Goal: Task Accomplishment & Management: Manage account settings

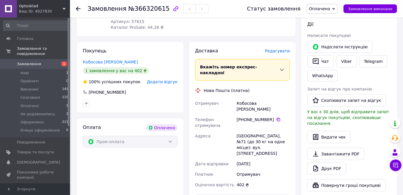
scroll to position [27, 0]
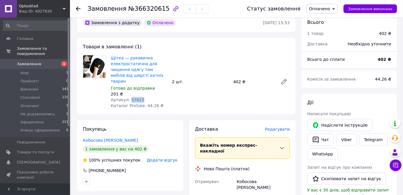
drag, startPoint x: 129, startPoint y: 93, endPoint x: 138, endPoint y: 93, distance: 9.3
click at [138, 98] on span "Артикул: 57615" at bounding box center [128, 100] width 34 height 5
copy span "57615"
drag, startPoint x: 244, startPoint y: 180, endPoint x: 270, endPoint y: 181, distance: 25.7
click at [270, 195] on div "+380 63 613 68 50" at bounding box center [263, 198] width 53 height 6
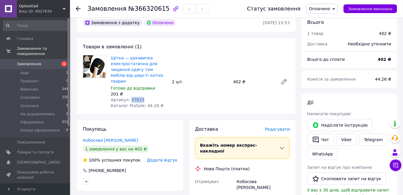
copy div "0 63 613 68 50"
drag, startPoint x: 236, startPoint y: 169, endPoint x: 274, endPoint y: 166, distance: 38.3
click at [274, 177] on div "Кобосова Светлана" at bounding box center [263, 185] width 55 height 16
copy div "Кобосова Светлана"
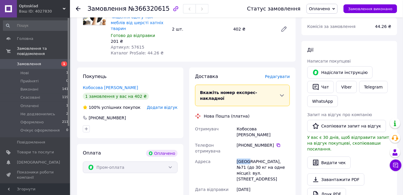
drag, startPoint x: 237, startPoint y: 143, endPoint x: 247, endPoint y: 145, distance: 10.0
click at [247, 157] on div "[GEOGRAPHIC_DATA], №71 (до 30 кг на одне місце): вул. [STREET_ADDRESS]" at bounding box center [263, 171] width 55 height 28
copy div "Одеса"
drag, startPoint x: 255, startPoint y: 142, endPoint x: 259, endPoint y: 143, distance: 3.8
click at [259, 157] on div "[GEOGRAPHIC_DATA], №71 (до 30 кг на одне місце): вул. [STREET_ADDRESS]" at bounding box center [263, 171] width 55 height 28
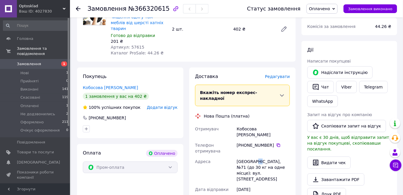
copy div "71"
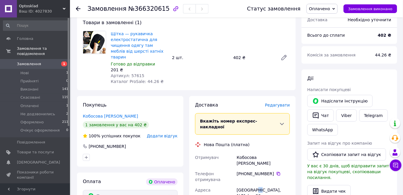
scroll to position [53, 0]
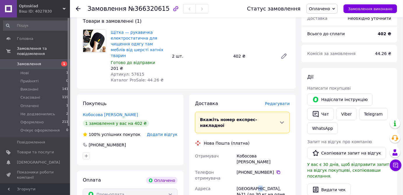
click at [327, 9] on span "Оплачено" at bounding box center [319, 8] width 21 height 5
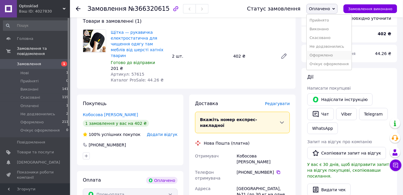
click at [327, 52] on li "Оформлено" at bounding box center [329, 55] width 45 height 9
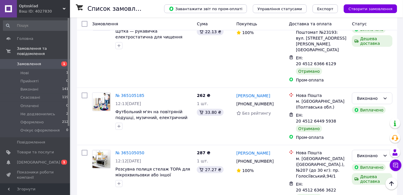
scroll to position [795, 0]
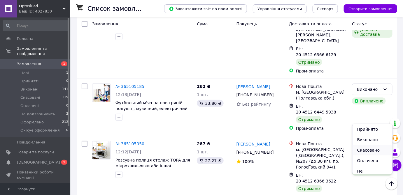
click at [362, 149] on li "Скасовано" at bounding box center [373, 150] width 40 height 10
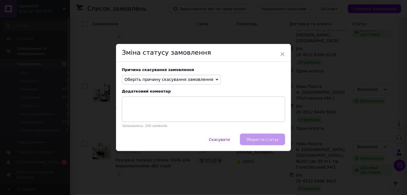
click at [199, 79] on span "Оберіть причину скасування замовлення" at bounding box center [169, 79] width 89 height 5
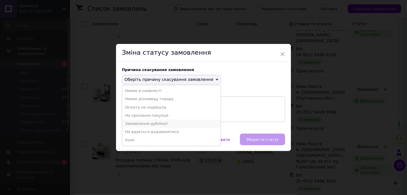
click at [172, 122] on li "Замовлення-дублікат" at bounding box center [171, 124] width 99 height 8
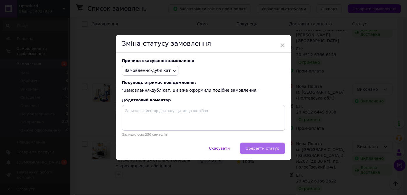
click at [261, 148] on span "Зберегти статус" at bounding box center [262, 148] width 33 height 4
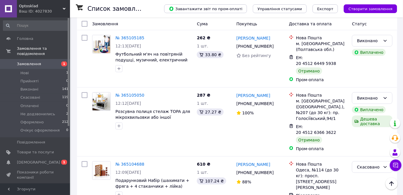
scroll to position [848, 0]
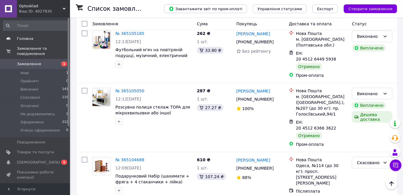
click at [25, 39] on span "Головна" at bounding box center [25, 38] width 16 height 5
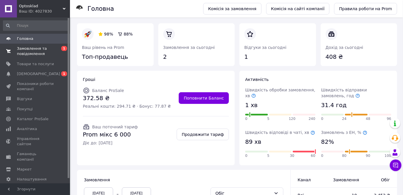
click at [32, 52] on span "Замовлення та повідомлення" at bounding box center [35, 51] width 37 height 10
